Goal: Information Seeking & Learning: Learn about a topic

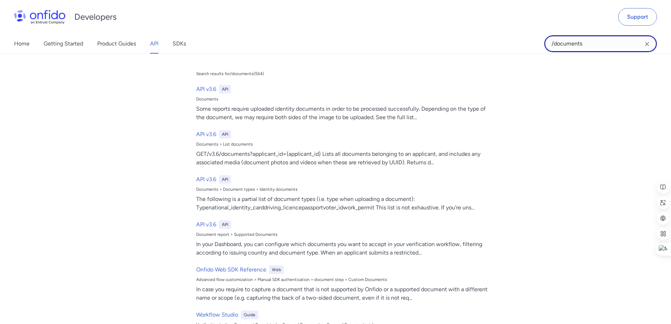
drag, startPoint x: 572, startPoint y: 45, endPoint x: 580, endPoint y: 45, distance: 8.5
click at [572, 45] on input "/documents" at bounding box center [600, 43] width 113 height 17
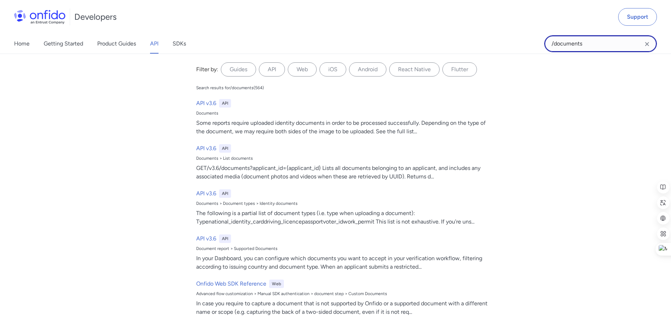
drag, startPoint x: 585, startPoint y: 44, endPoint x: 477, endPoint y: 32, distance: 108.9
click at [479, 32] on div "Developers Support Home Getting Started Product Guides API SDKs /documents /doc…" at bounding box center [335, 27] width 671 height 54
paste input "check.completed"
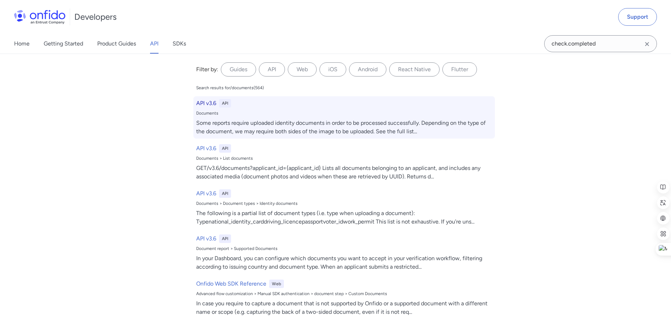
click at [203, 102] on h6 "API v3.6" at bounding box center [206, 103] width 20 height 8
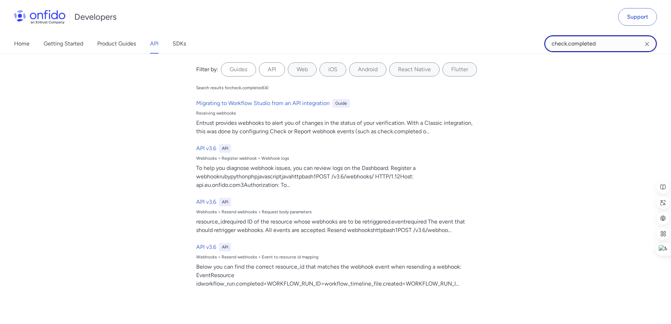
drag, startPoint x: 607, startPoint y: 45, endPoint x: 395, endPoint y: 42, distance: 212.2
click at [399, 43] on div "Home Getting Started Product Guides API SDKs check.completed check.completed Fi…" at bounding box center [335, 44] width 671 height 20
paste input "/documents"
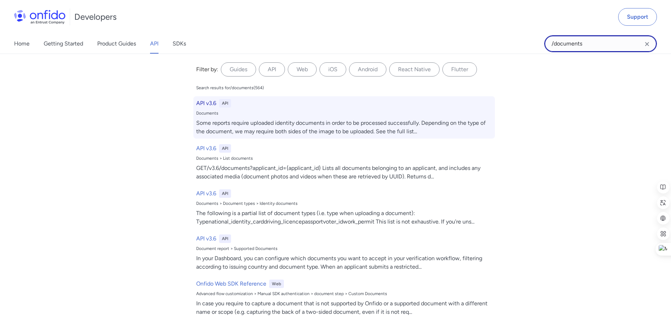
type input "/documents"
click at [204, 106] on h6 "API v3.6" at bounding box center [206, 103] width 20 height 8
click at [203, 103] on h6 "API v3.6" at bounding box center [206, 103] width 20 height 8
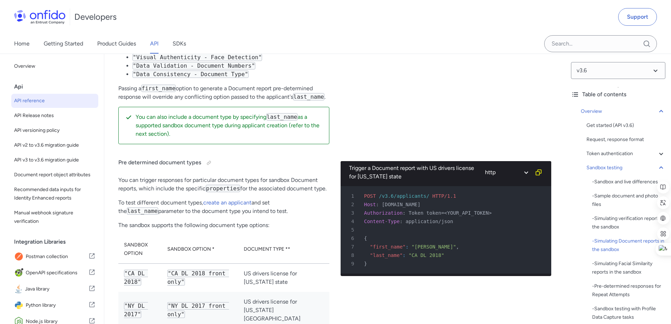
scroll to position [1938, 0]
